Goal: Browse casually

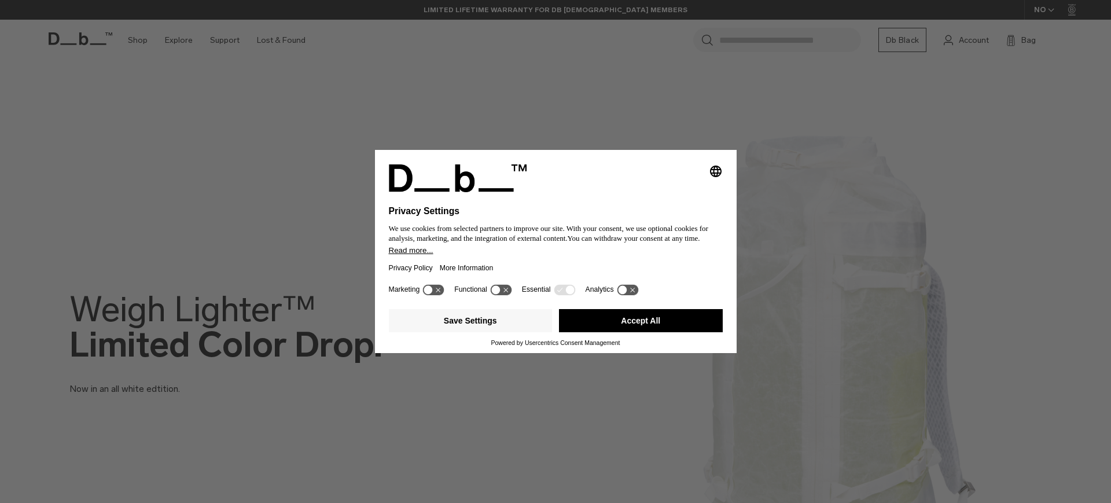
click at [497, 62] on div "Selecting an option will immediately change the language Privacy Settings We us…" at bounding box center [555, 251] width 1111 height 503
click at [634, 325] on button "Accept All" at bounding box center [641, 320] width 164 height 23
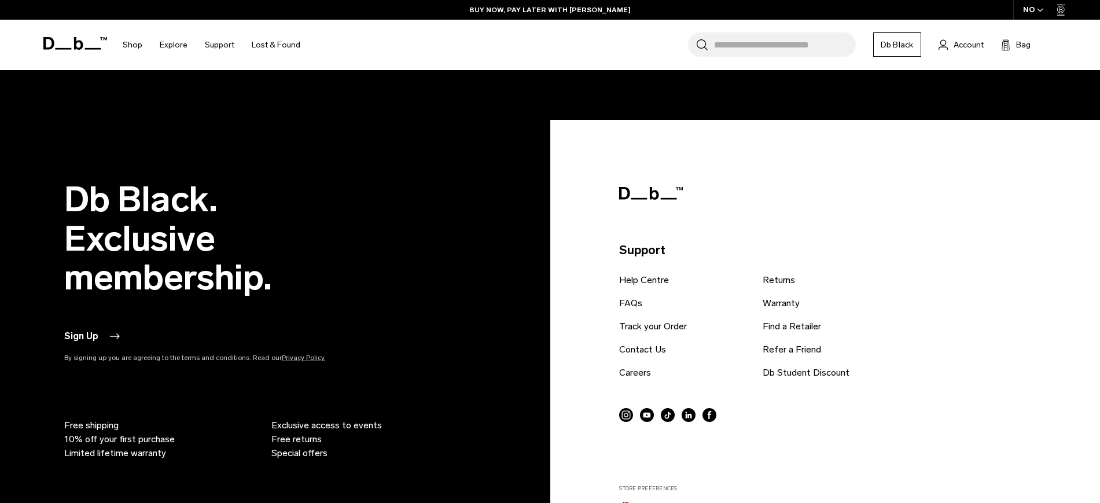
scroll to position [2907, 0]
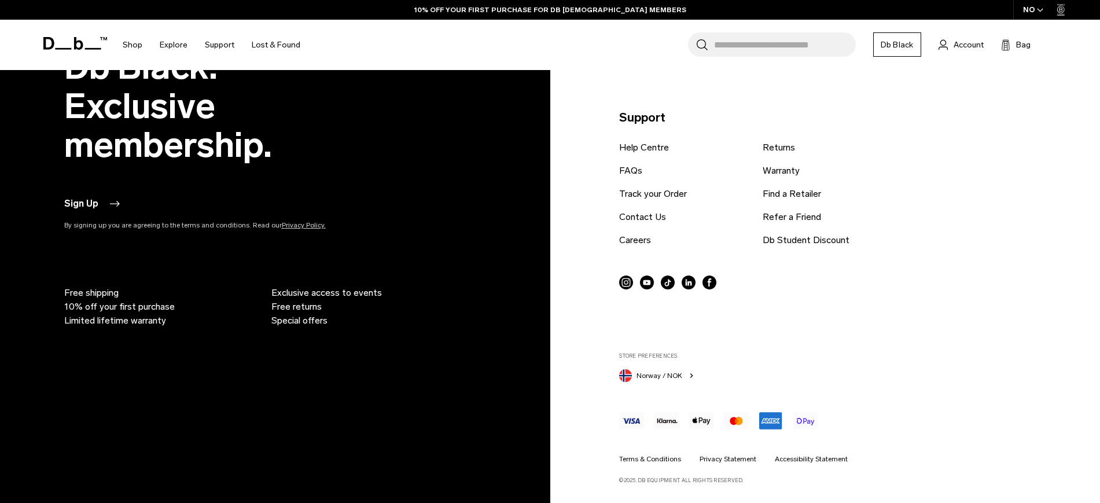
drag, startPoint x: 654, startPoint y: 378, endPoint x: 641, endPoint y: 373, distance: 13.8
click at [641, 373] on span "Norway / NOK" at bounding box center [659, 375] width 46 height 10
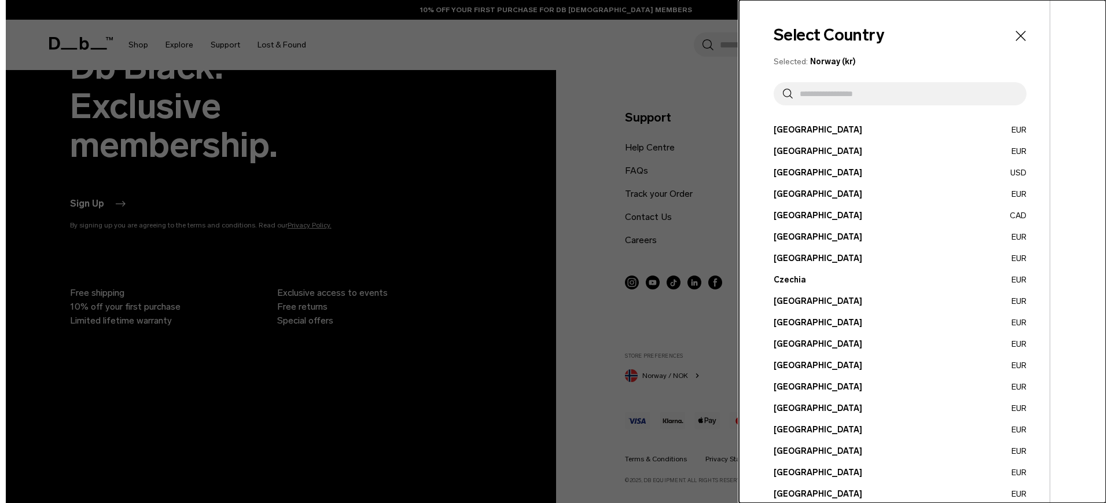
scroll to position [2930, 0]
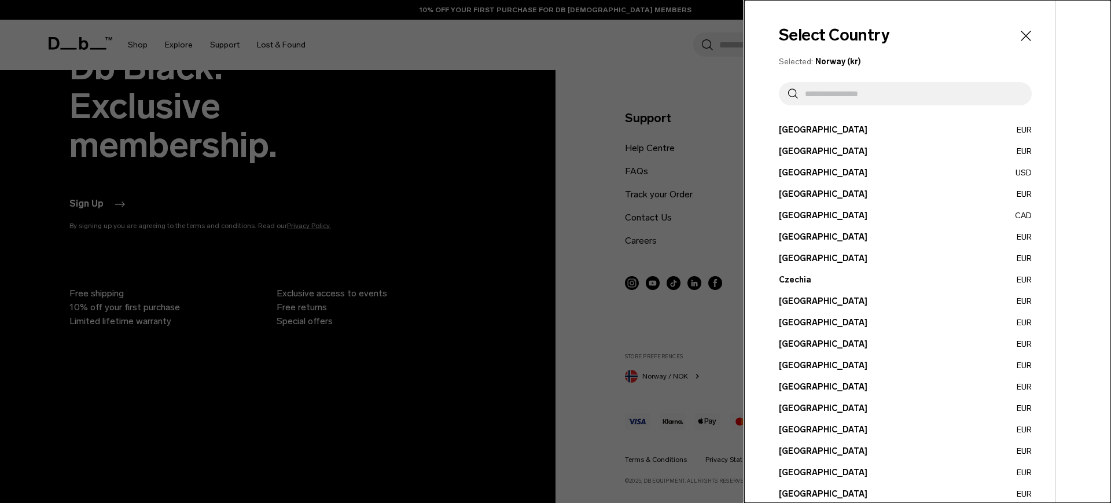
drag, startPoint x: 641, startPoint y: 373, endPoint x: 589, endPoint y: 315, distance: 78.3
click at [589, 315] on div at bounding box center [555, 251] width 1111 height 503
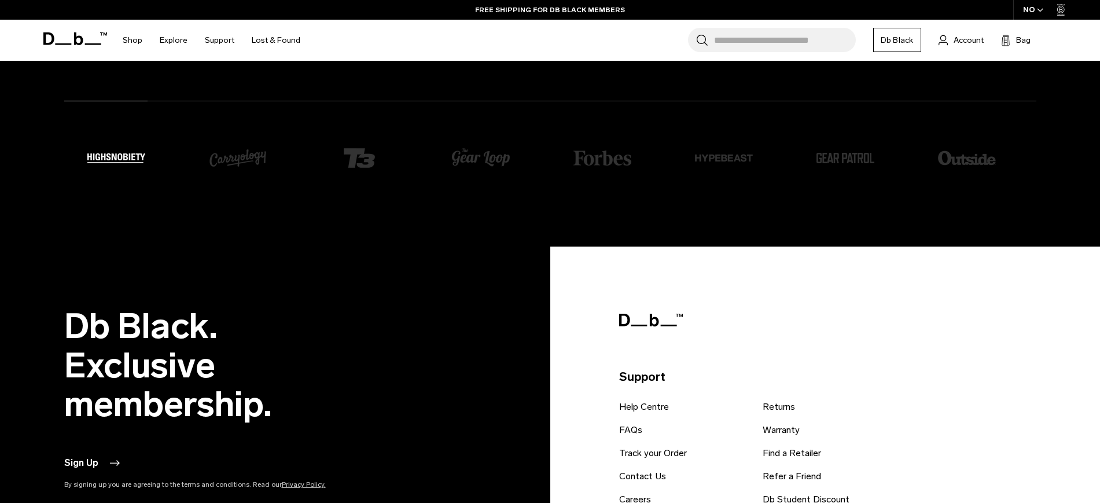
scroll to position [2648, 0]
click at [907, 39] on link "Db Black" at bounding box center [897, 40] width 48 height 24
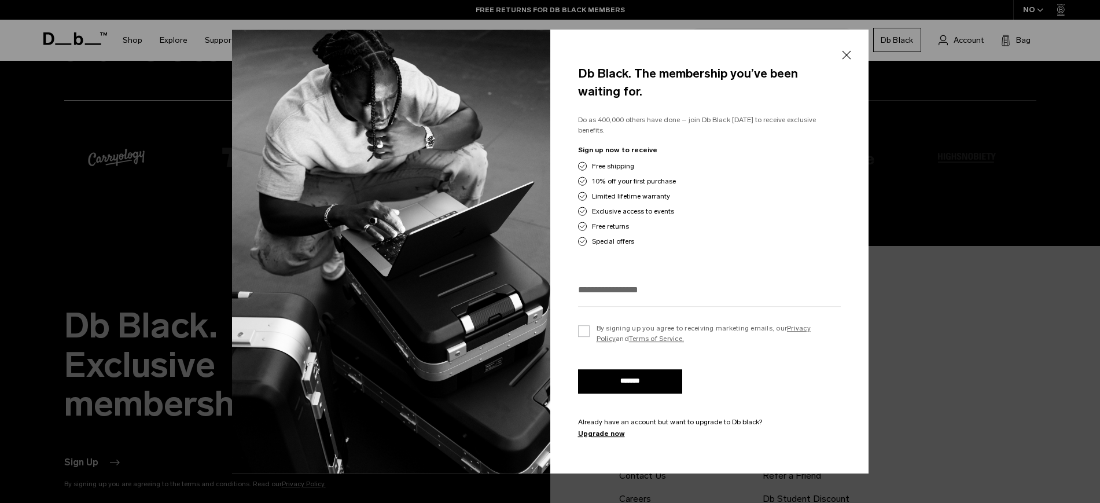
click at [845, 51] on button "Close" at bounding box center [846, 55] width 14 height 24
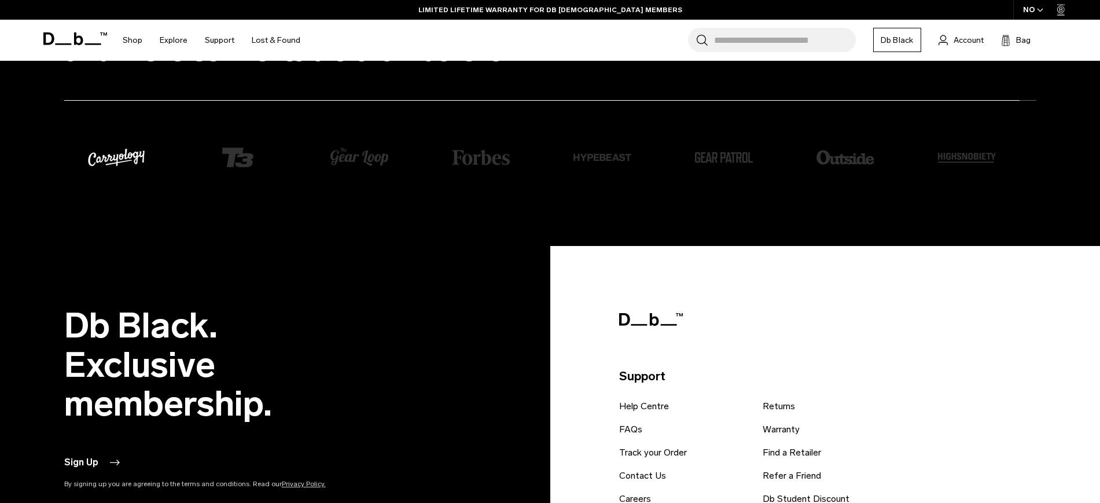
click at [76, 36] on icon at bounding box center [77, 38] width 9 height 13
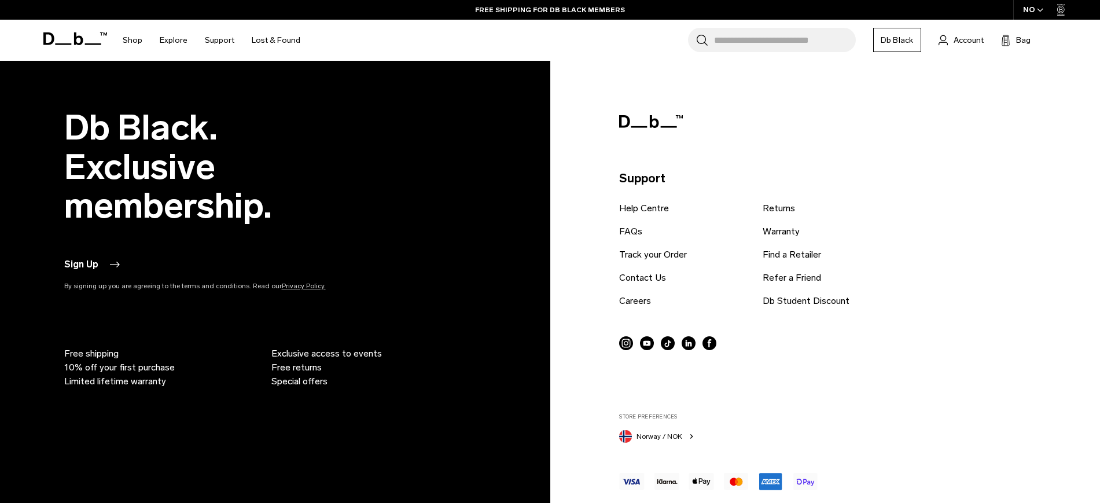
scroll to position [2845, 0]
